Goal: Task Accomplishment & Management: Manage account settings

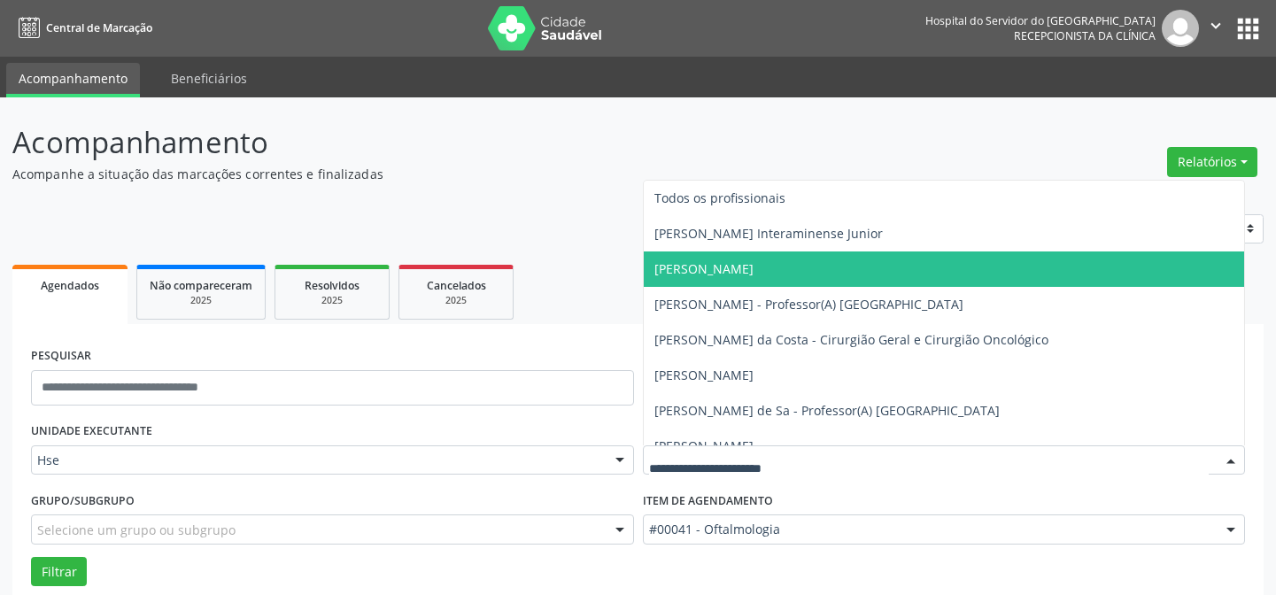
scroll to position [120, 0]
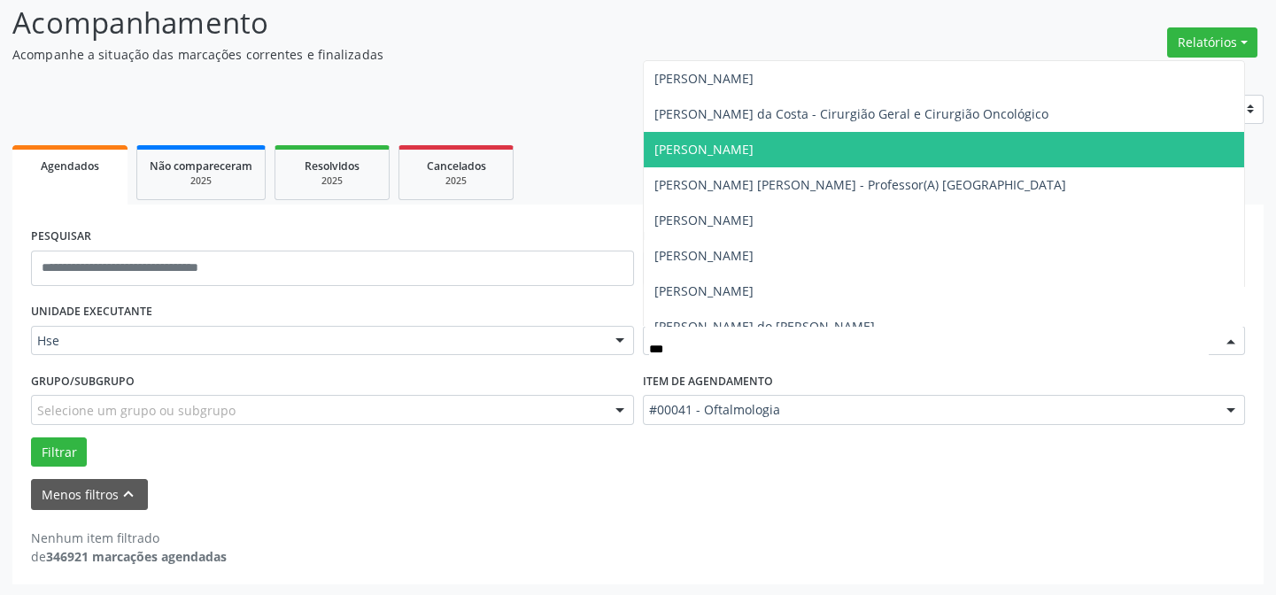
type input "****"
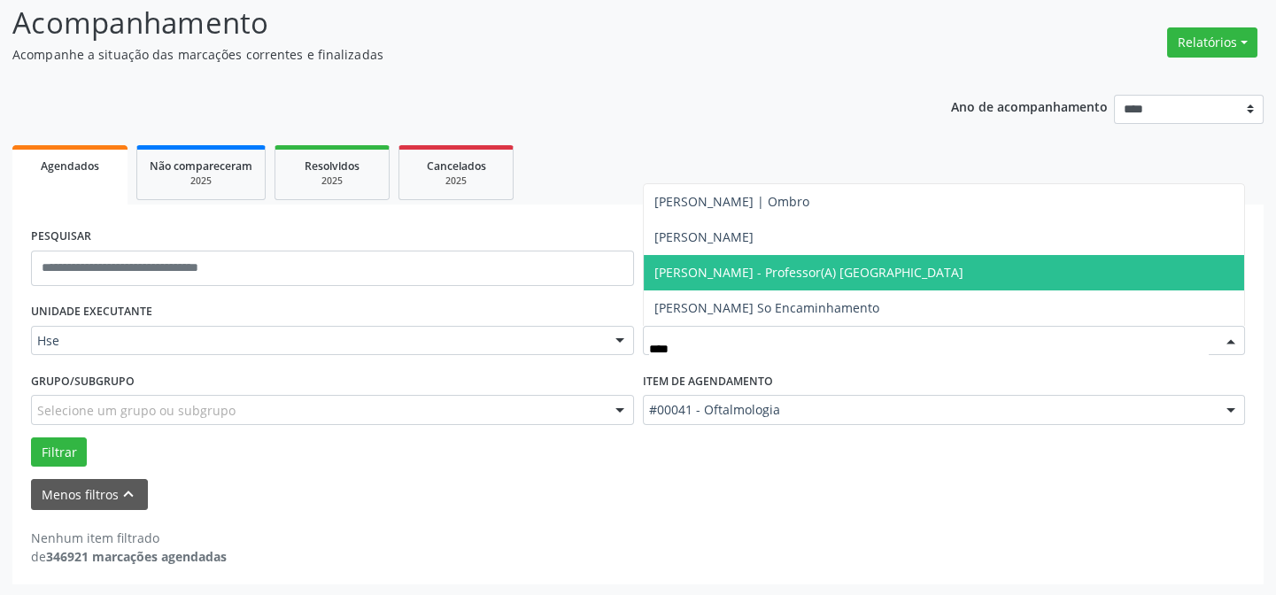
click at [871, 269] on span "[PERSON_NAME] - Professor(A) [GEOGRAPHIC_DATA]" at bounding box center [808, 272] width 309 height 17
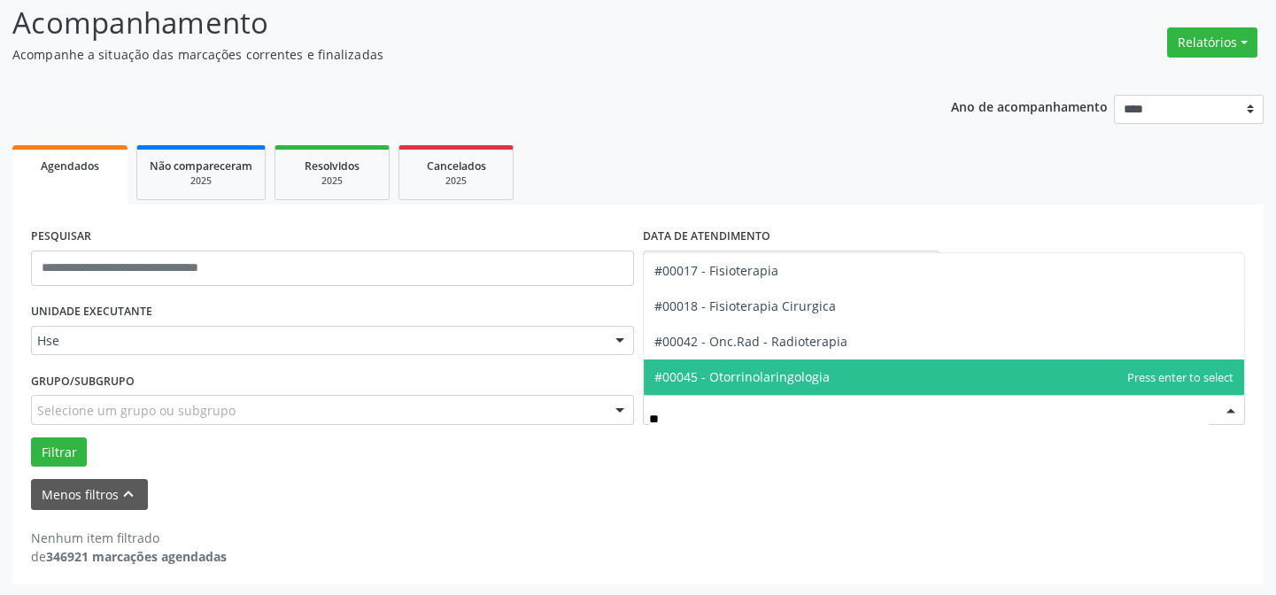
type input "***"
click at [769, 378] on span "#00045 - Otorrinolaringologia" at bounding box center [741, 376] width 175 height 17
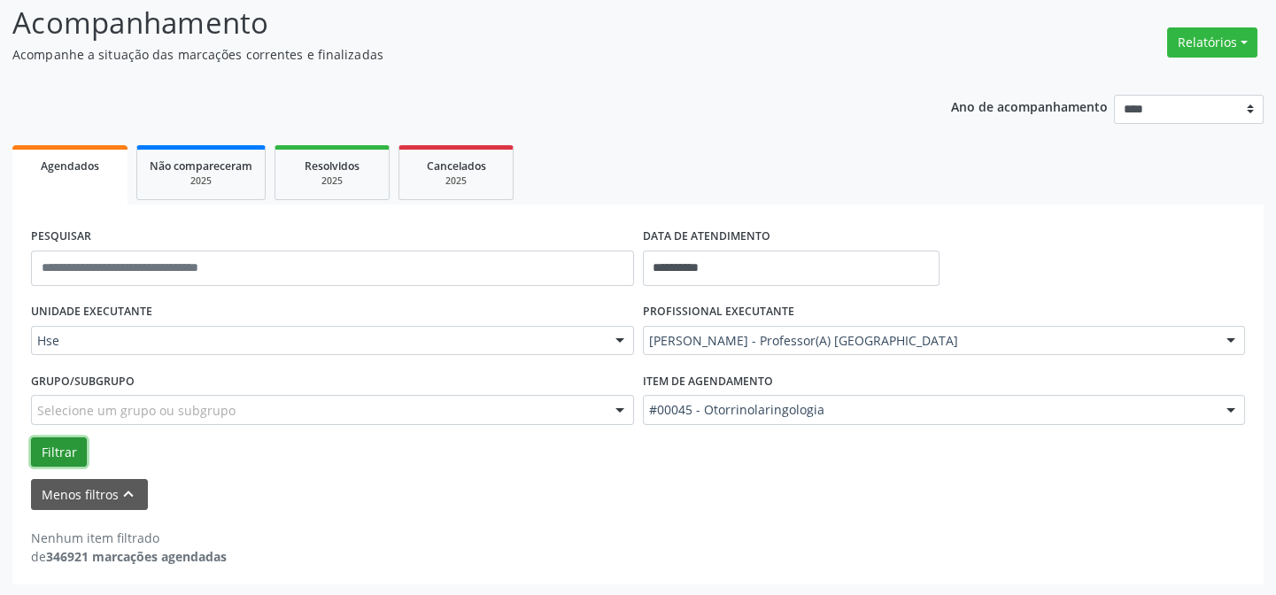
click at [55, 446] on button "Filtrar" at bounding box center [59, 452] width 56 height 30
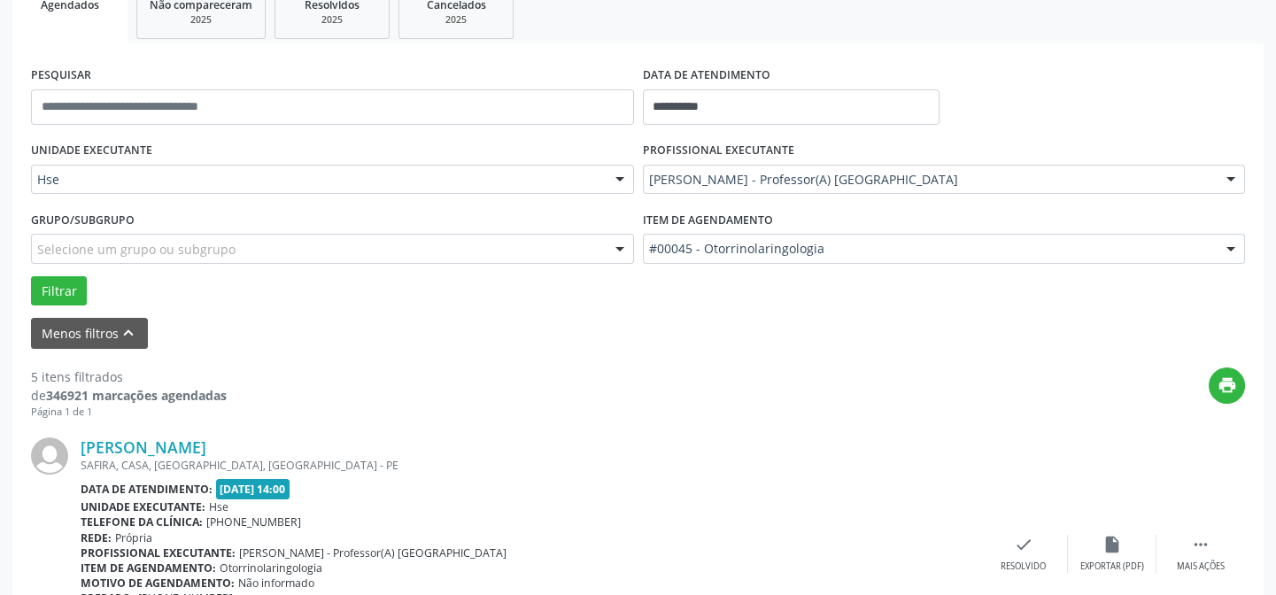
scroll to position [522, 0]
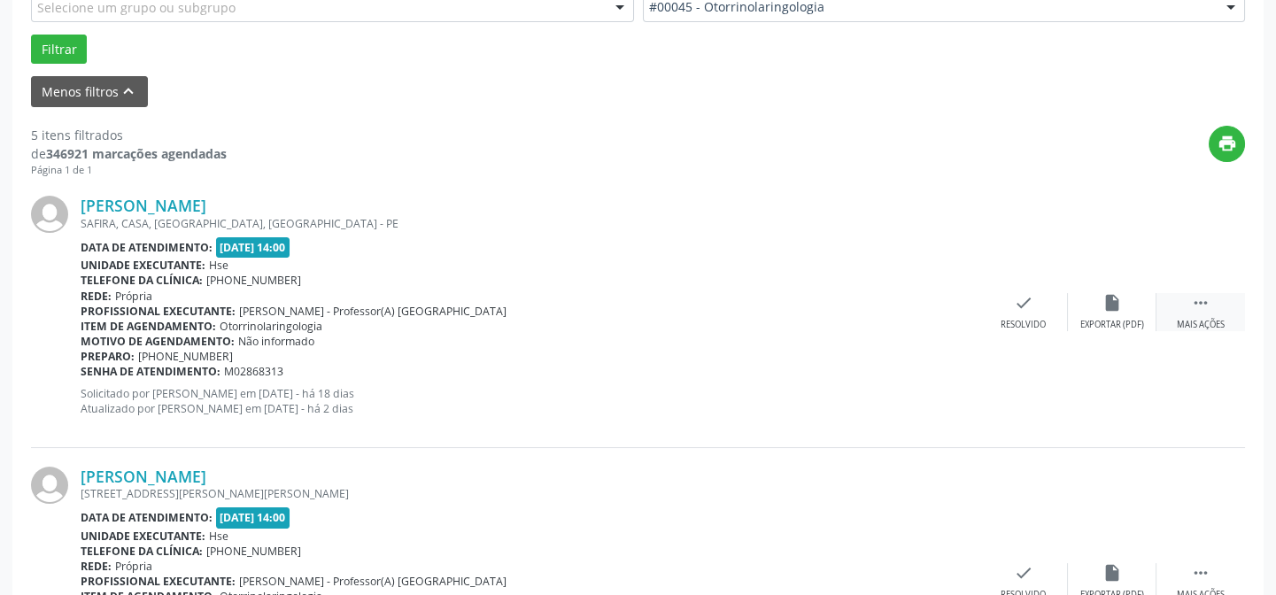
click at [1202, 313] on div " Mais ações" at bounding box center [1200, 312] width 89 height 38
click at [1107, 308] on icon "alarm_off" at bounding box center [1111, 302] width 19 height 19
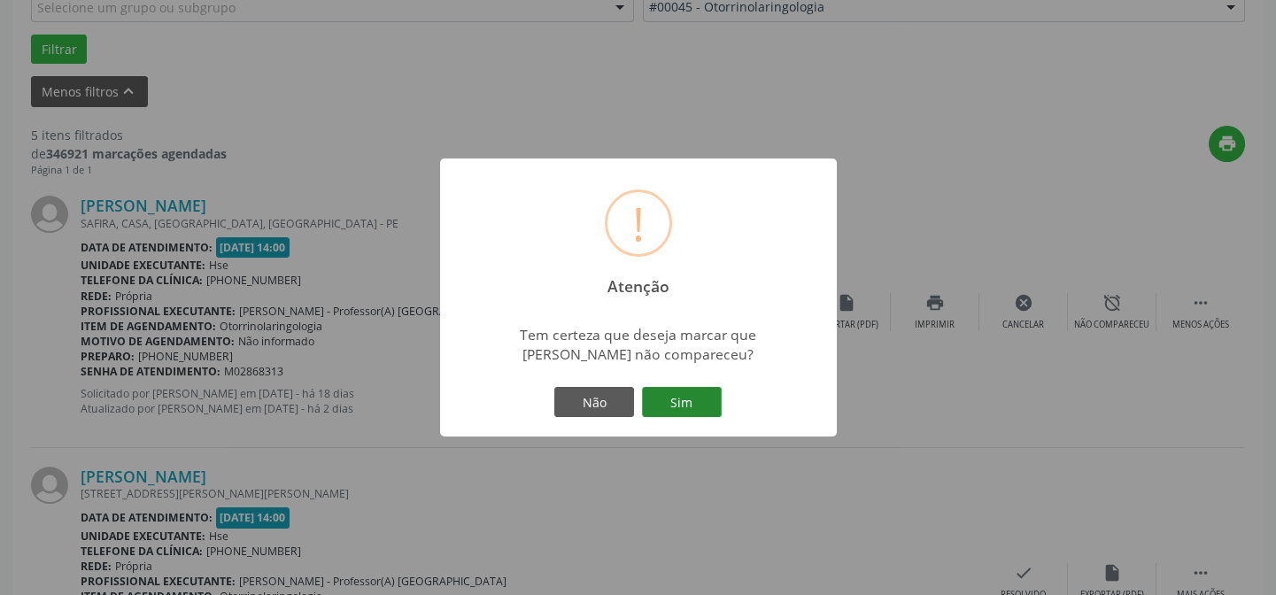
click at [683, 402] on button "Sim" at bounding box center [682, 402] width 80 height 30
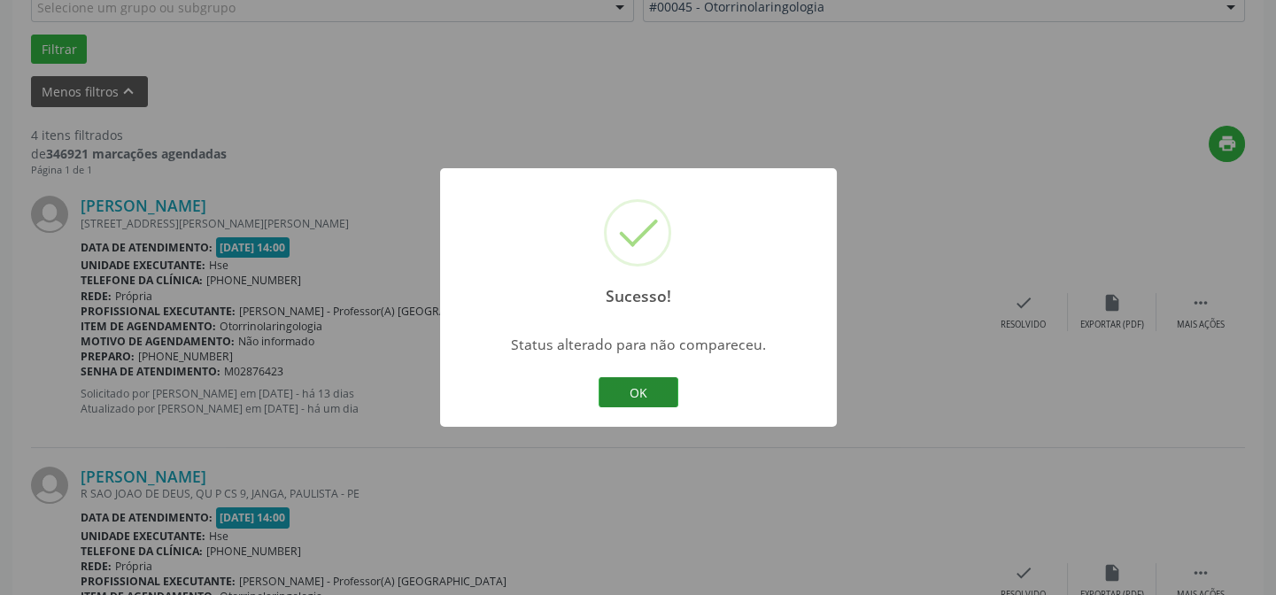
click at [634, 382] on button "OK" at bounding box center [639, 392] width 80 height 30
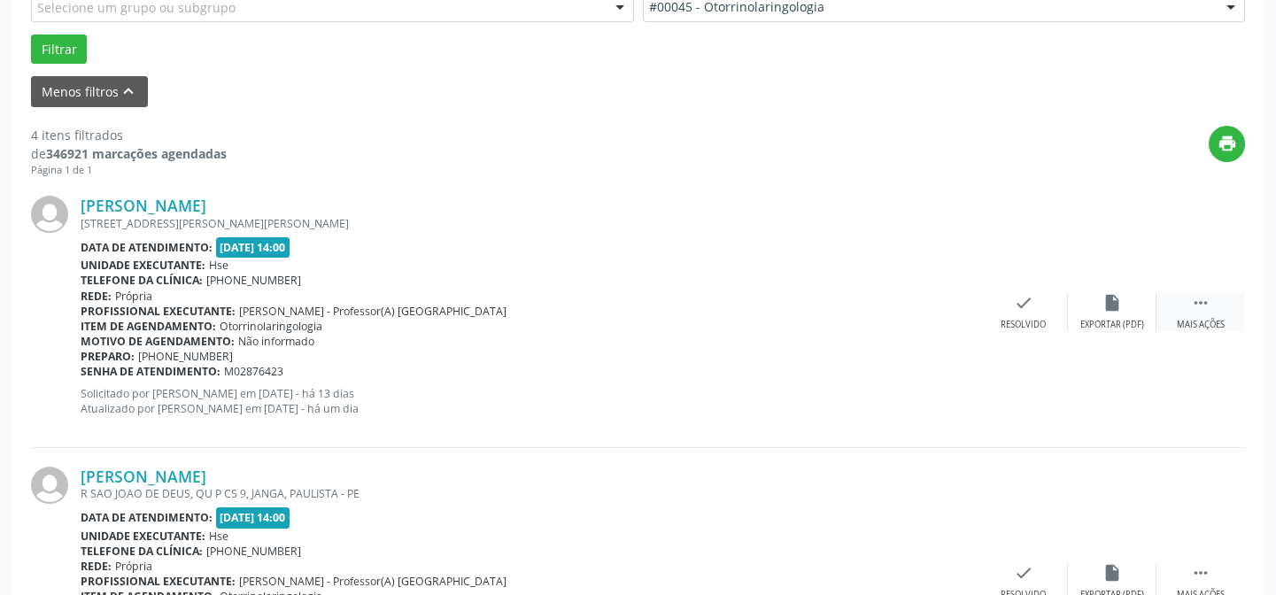
click at [1210, 308] on div " Mais ações" at bounding box center [1200, 312] width 89 height 38
click at [1132, 305] on div "alarm_off Não compareceu" at bounding box center [1112, 312] width 89 height 38
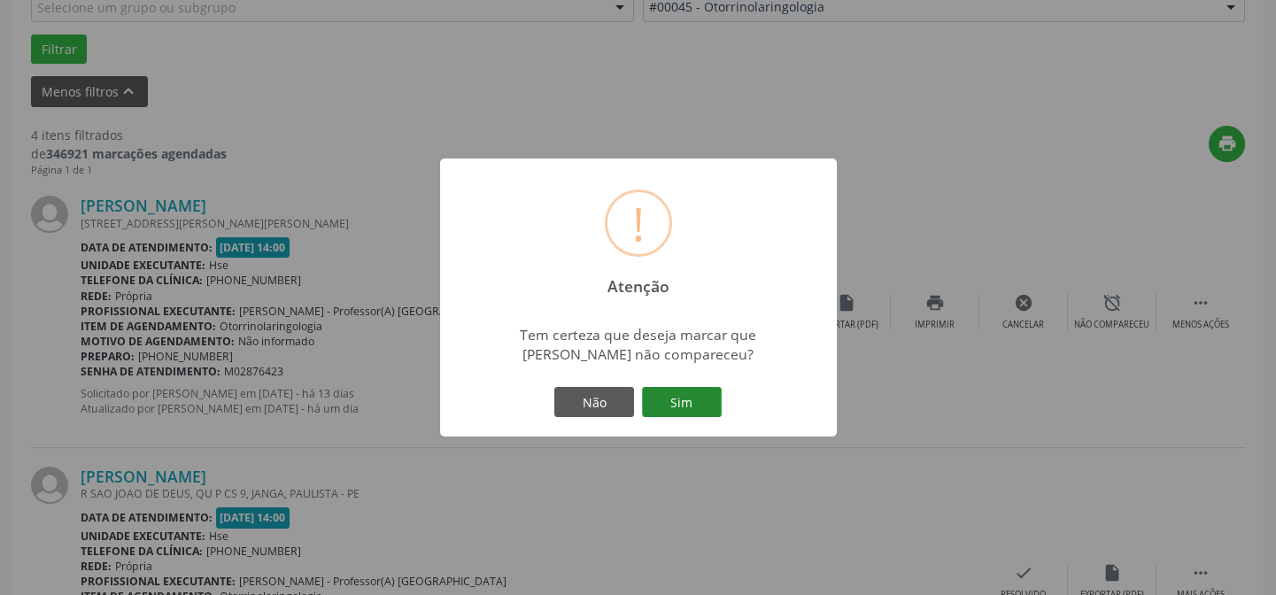
click at [697, 409] on button "Sim" at bounding box center [682, 402] width 80 height 30
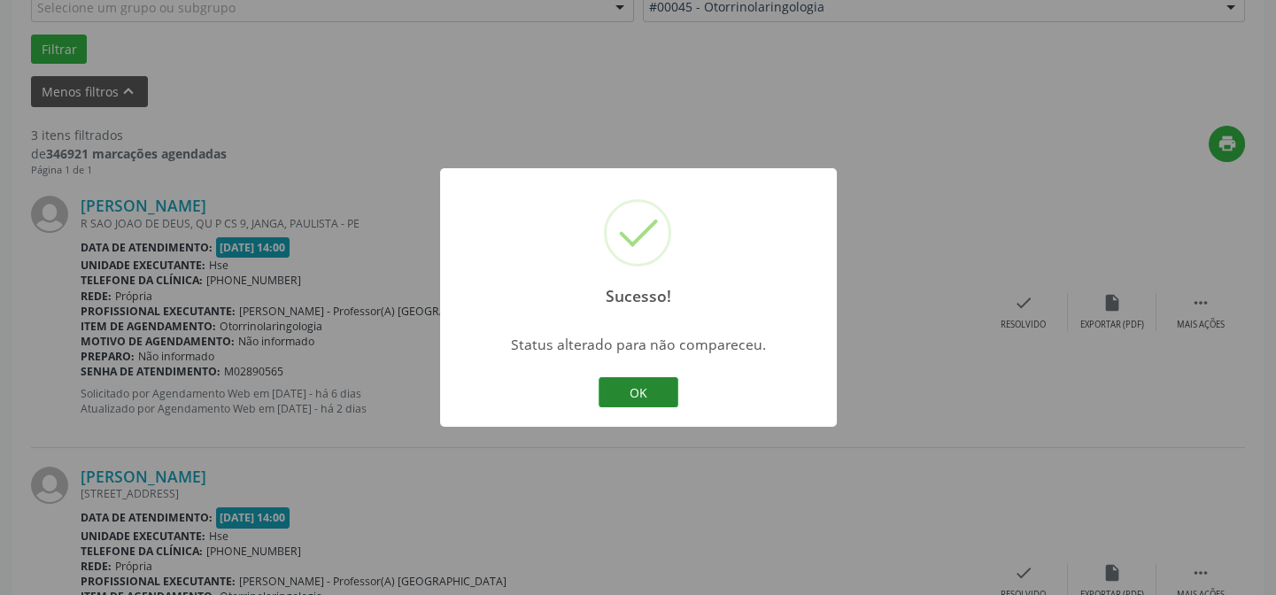
click at [644, 381] on button "OK" at bounding box center [639, 392] width 80 height 30
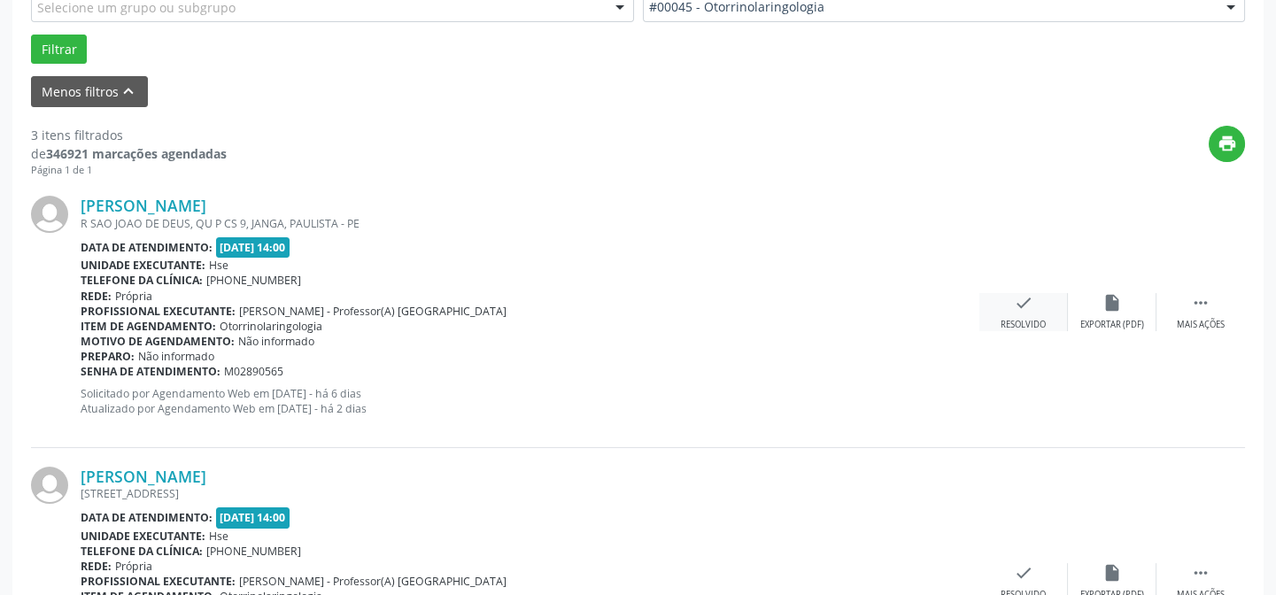
click at [1024, 293] on icon "check" at bounding box center [1023, 302] width 19 height 19
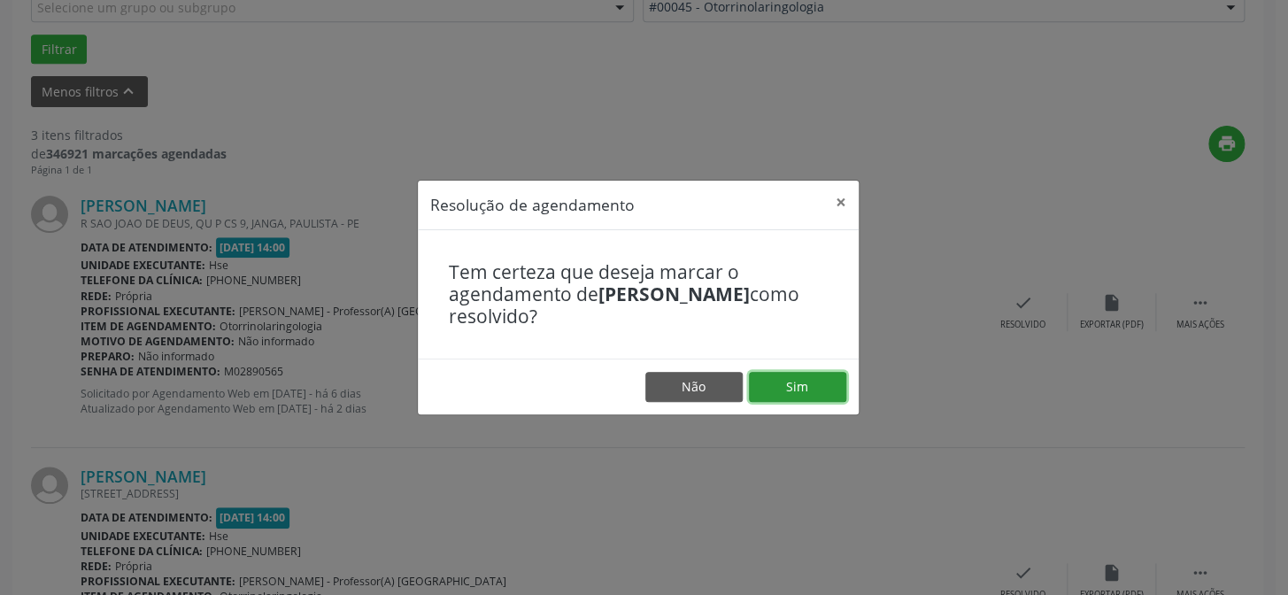
click at [779, 387] on button "Sim" at bounding box center [797, 387] width 97 height 30
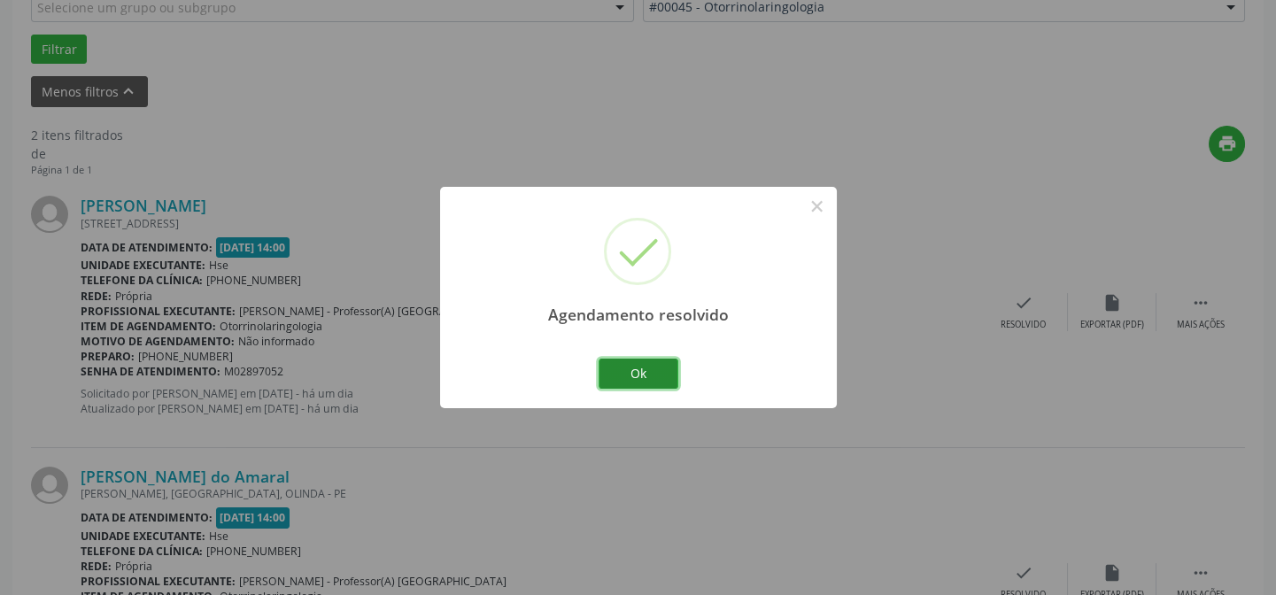
click at [652, 372] on button "Ok" at bounding box center [639, 374] width 80 height 30
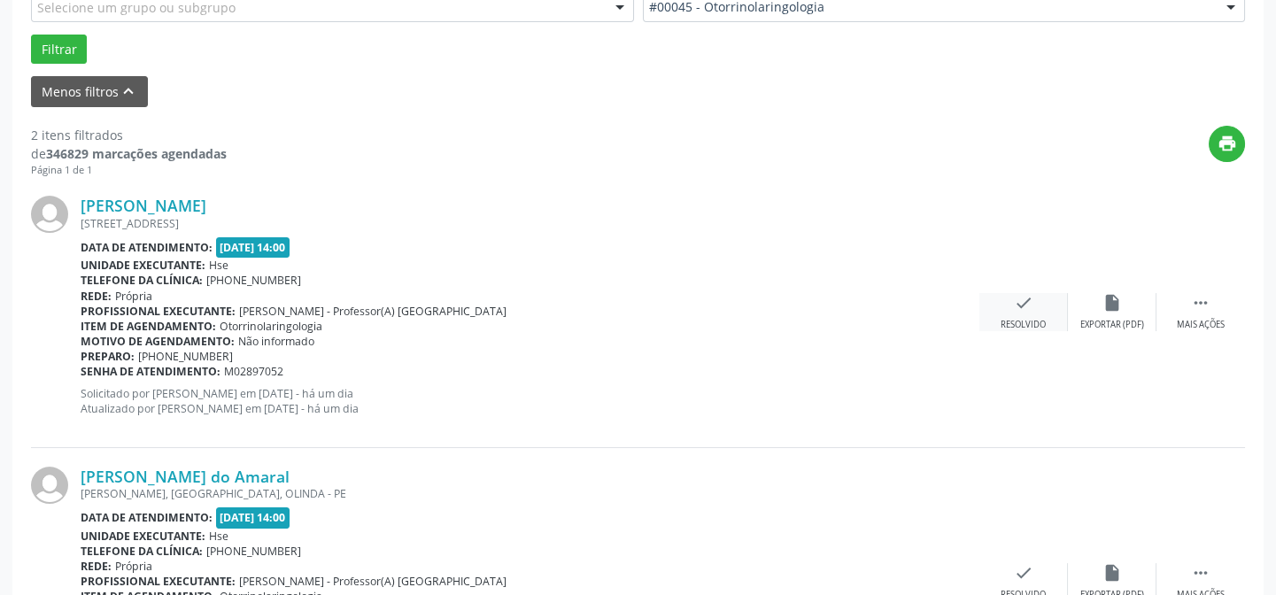
click at [1030, 308] on icon "check" at bounding box center [1023, 302] width 19 height 19
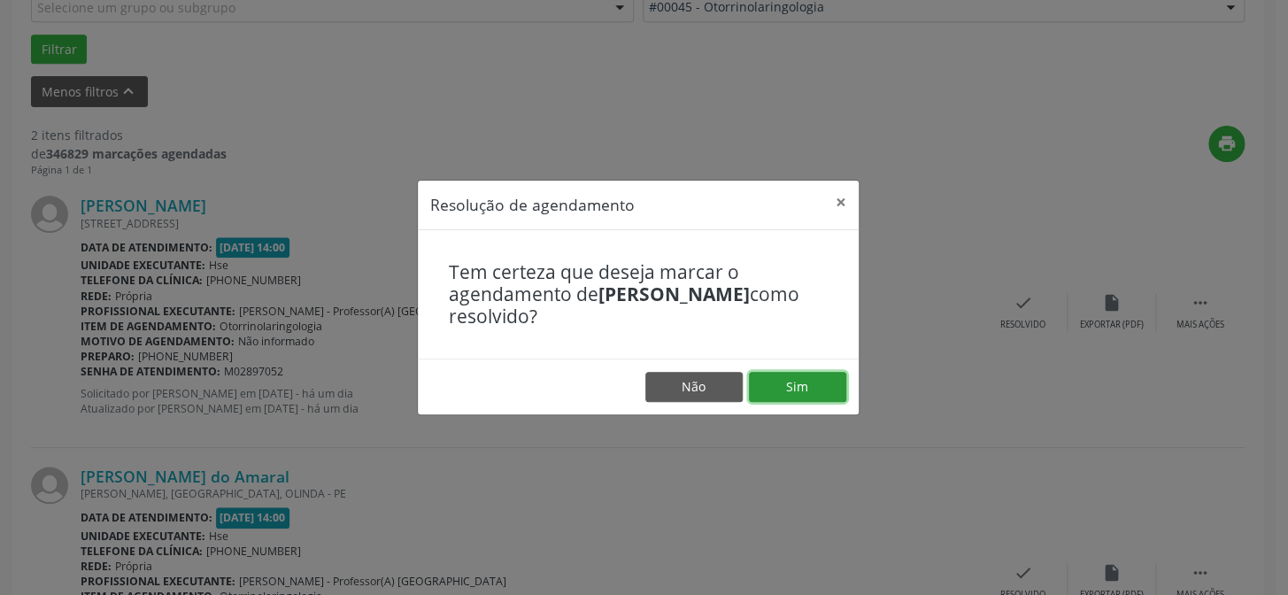
click at [792, 392] on button "Sim" at bounding box center [797, 387] width 97 height 30
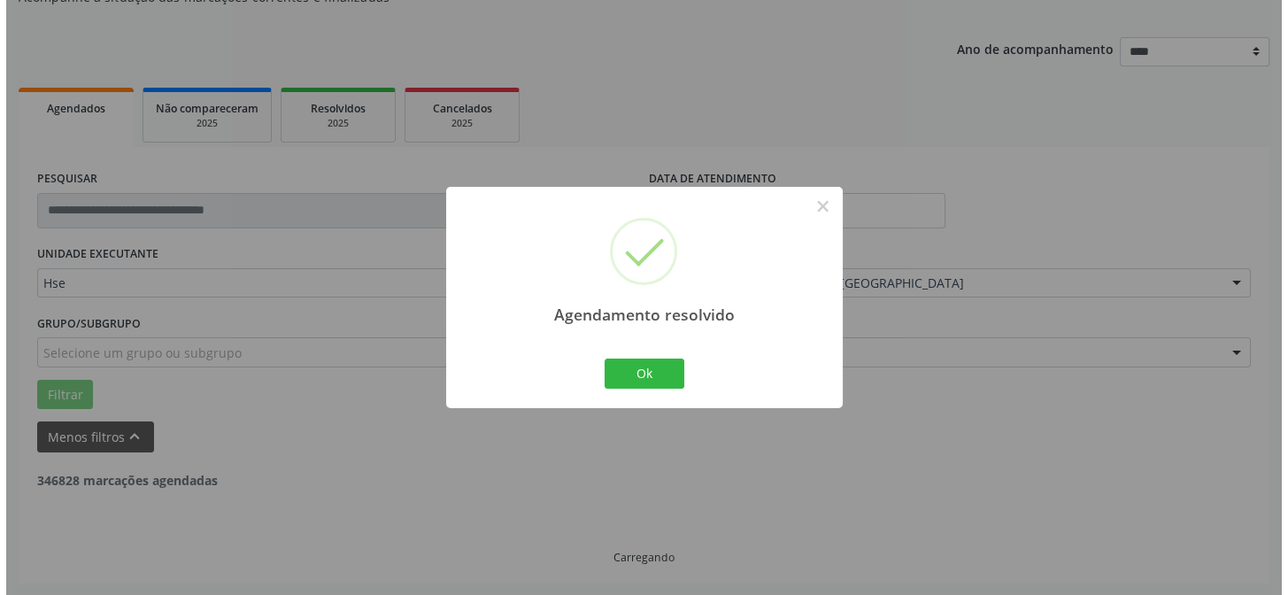
scroll to position [405, 0]
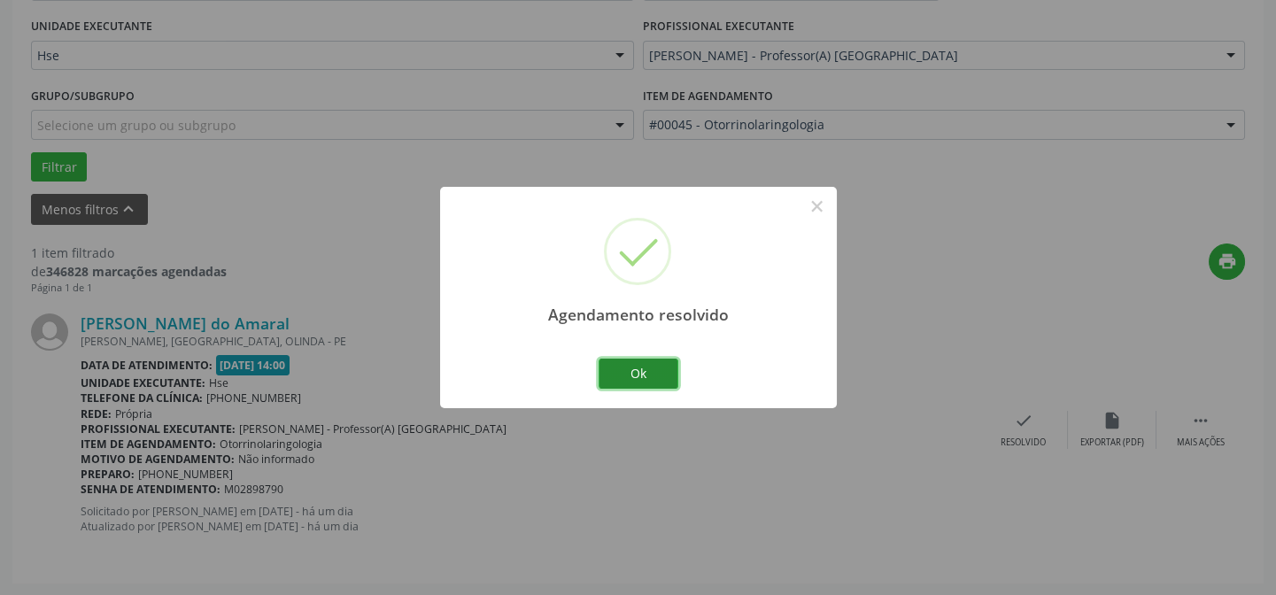
click at [638, 367] on button "Ok" at bounding box center [639, 374] width 80 height 30
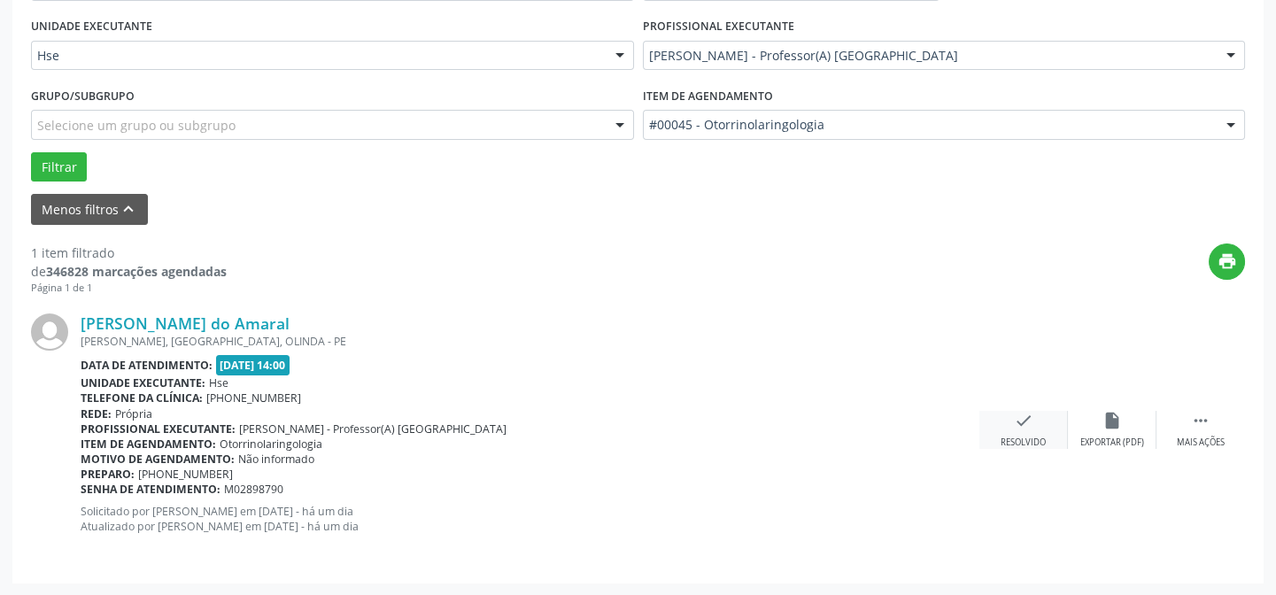
click at [1032, 429] on icon "check" at bounding box center [1023, 420] width 19 height 19
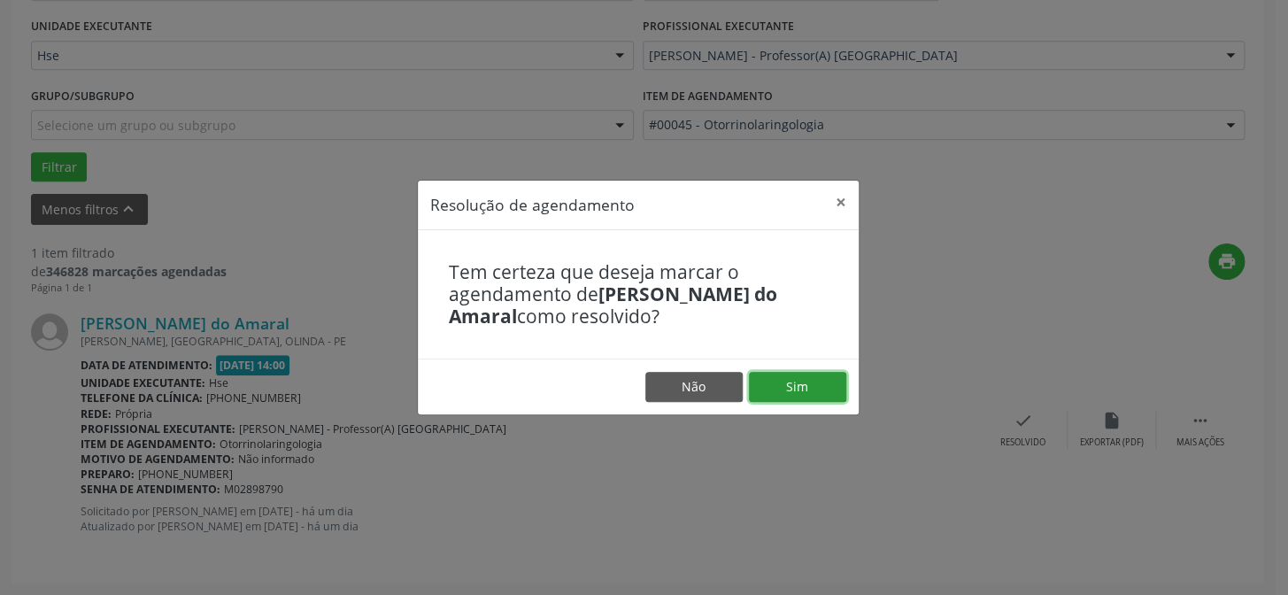
click at [790, 386] on button "Sim" at bounding box center [797, 387] width 97 height 30
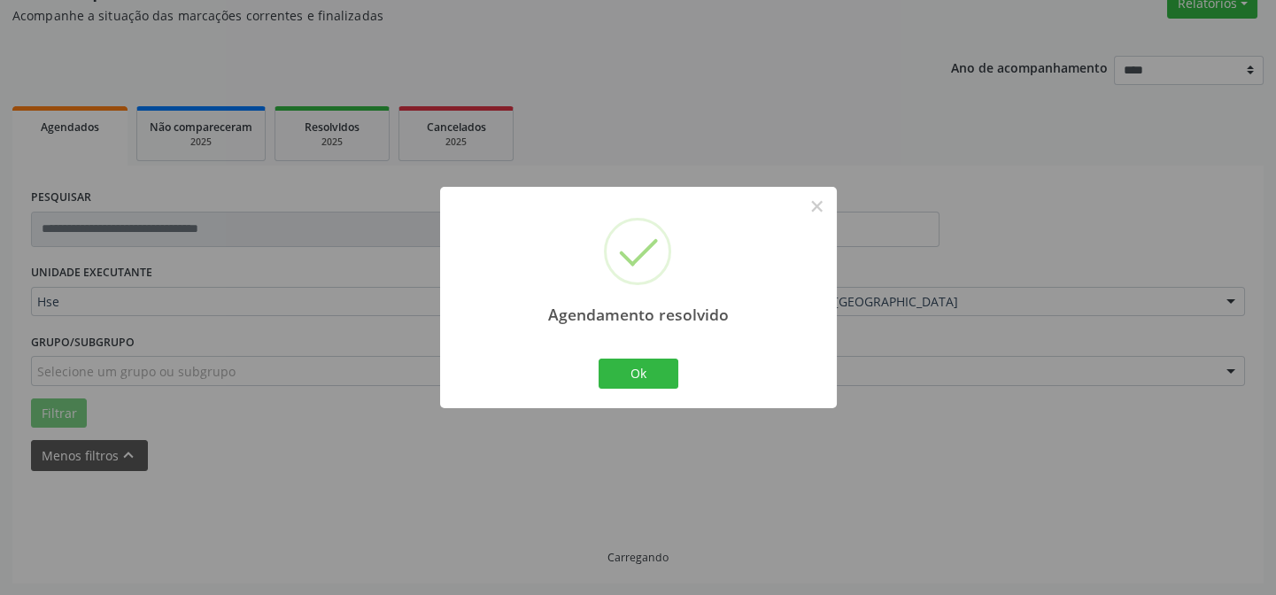
scroll to position [120, 0]
